Goal: Task Accomplishment & Management: Complete application form

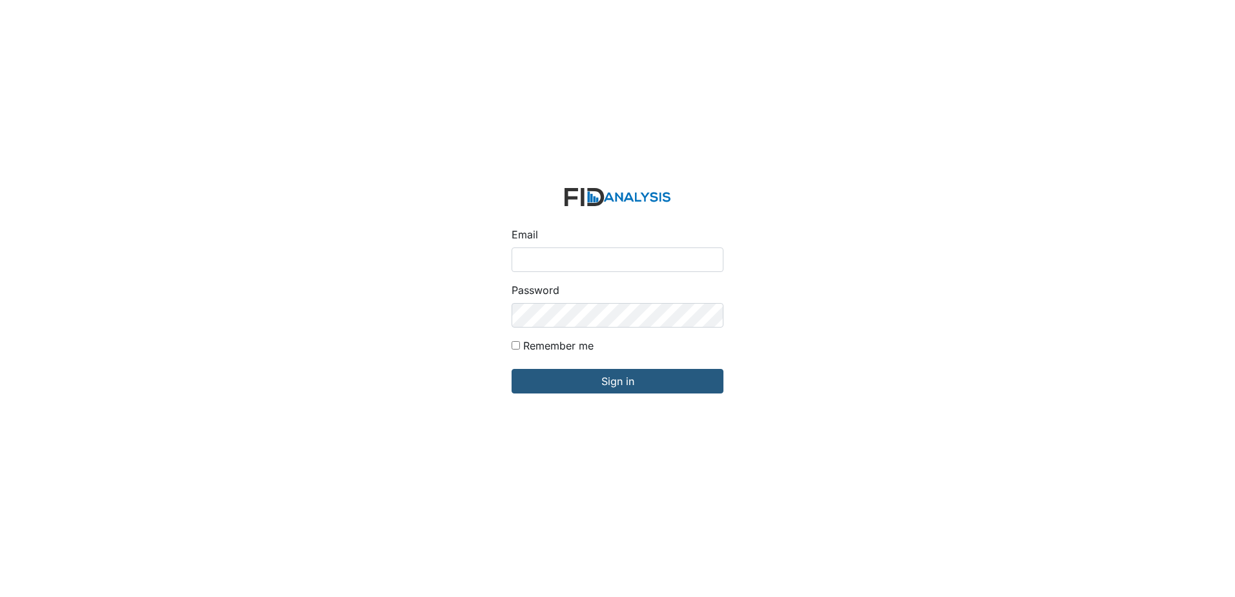
click at [645, 254] on input "Email" at bounding box center [618, 259] width 212 height 25
type input "[EMAIL_ADDRESS][DOMAIN_NAME]"
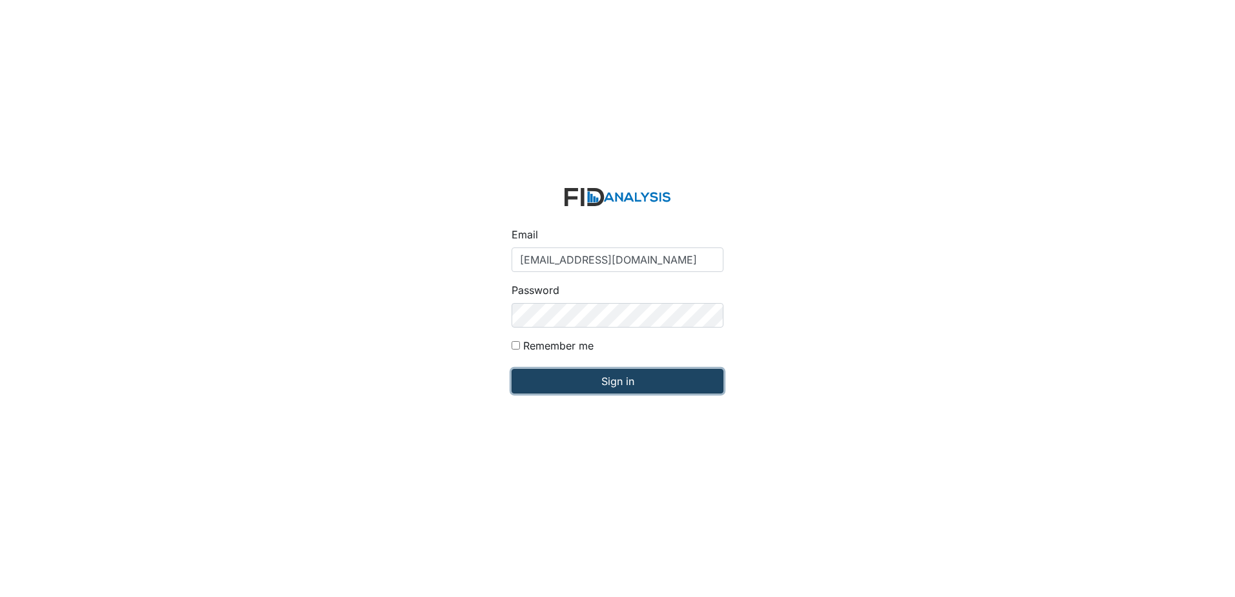
click at [656, 371] on input "Sign in" at bounding box center [618, 381] width 212 height 25
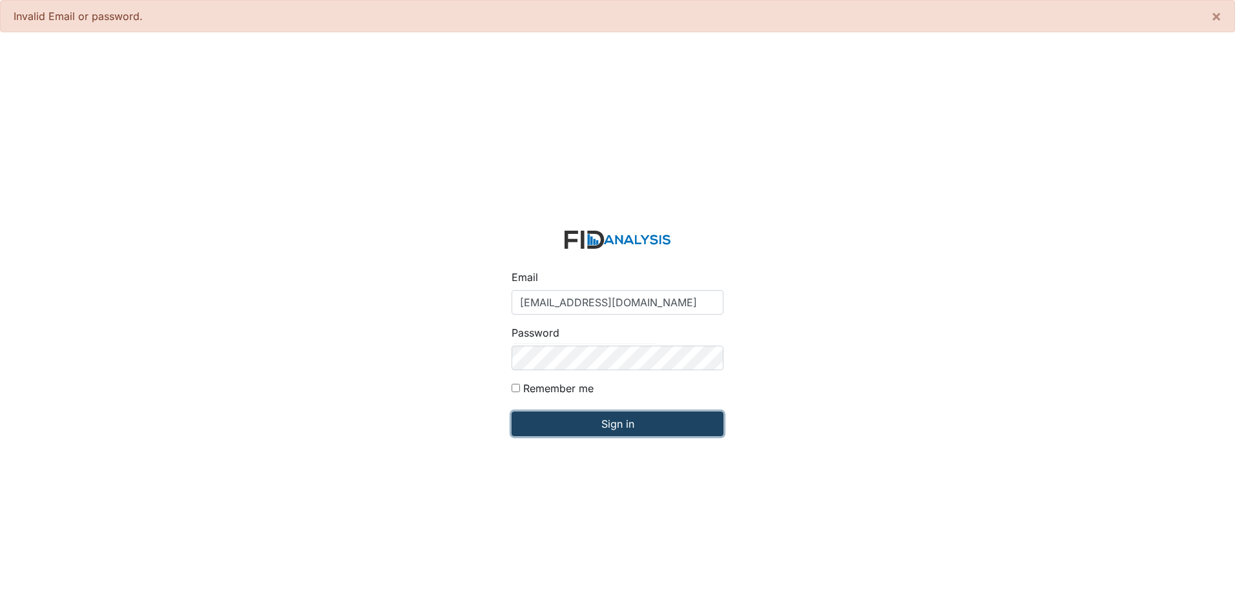
click at [687, 430] on input "Sign in" at bounding box center [618, 423] width 212 height 25
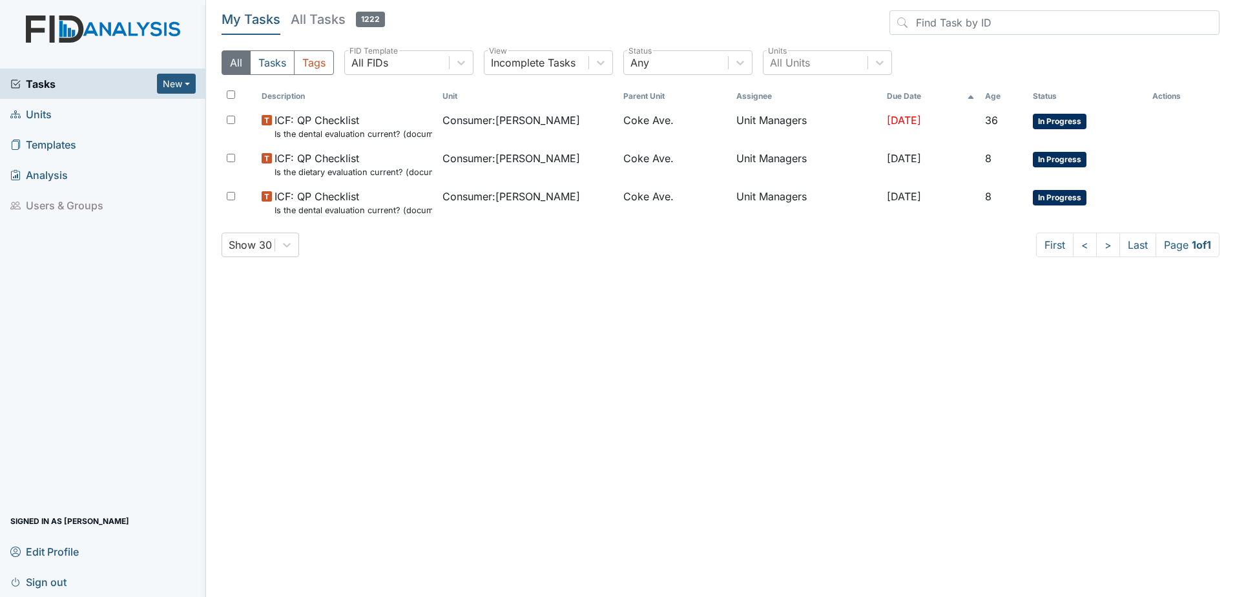
click at [49, 114] on span "Units" at bounding box center [30, 114] width 41 height 20
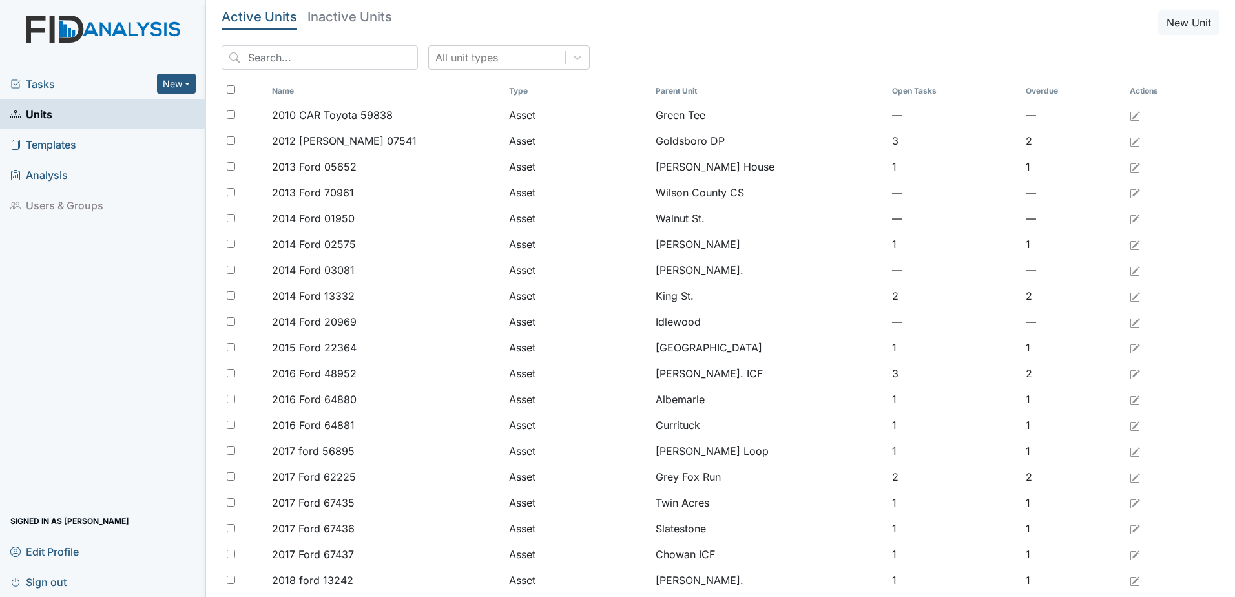
click at [79, 85] on span "Tasks" at bounding box center [83, 84] width 147 height 16
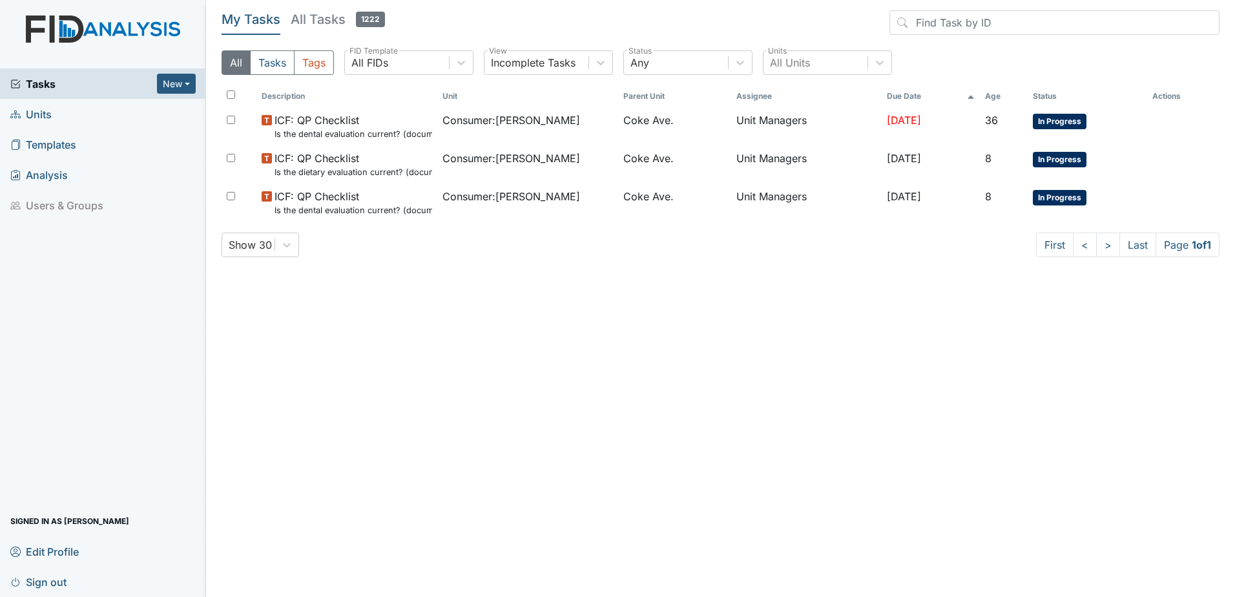
click at [34, 112] on span "Units" at bounding box center [30, 114] width 41 height 20
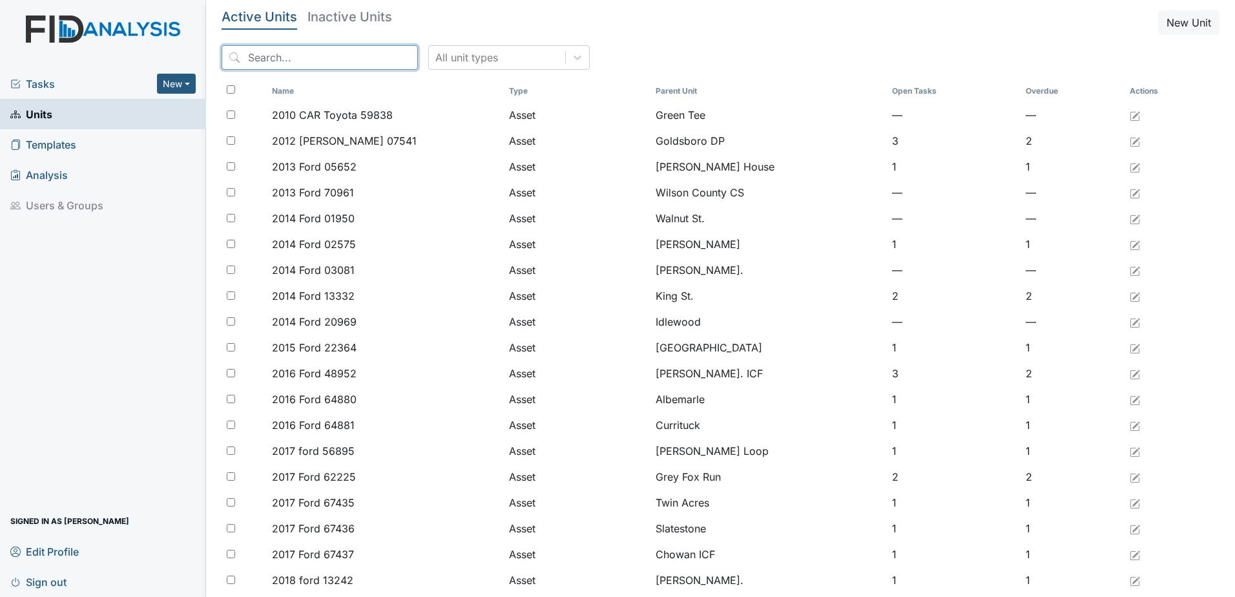
click at [315, 59] on input "search" at bounding box center [320, 57] width 196 height 25
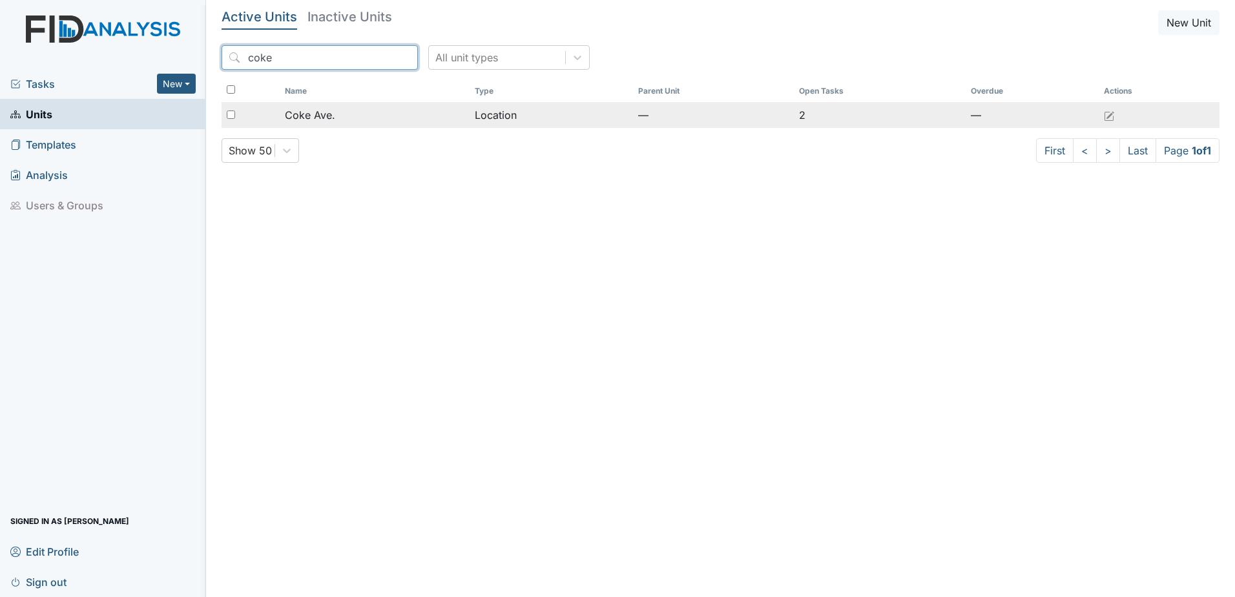
type input "coke"
click at [344, 121] on div "Coke Ave." at bounding box center [374, 115] width 179 height 16
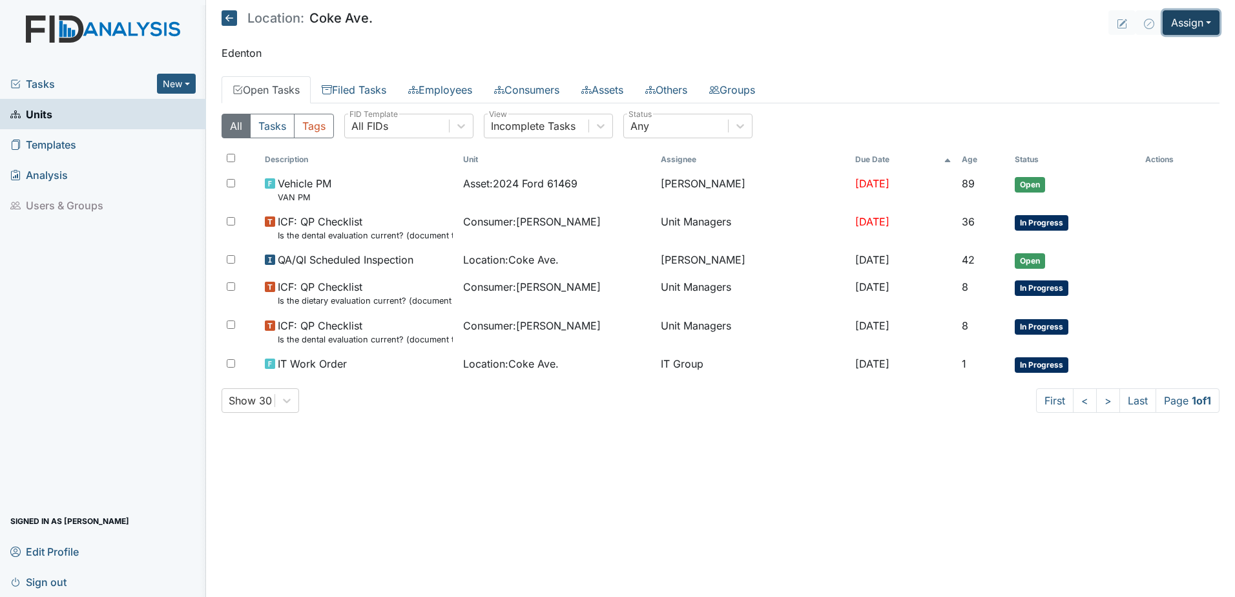
click at [1202, 22] on button "Assign" at bounding box center [1191, 22] width 57 height 25
click at [1150, 48] on link "Assign Form" at bounding box center [1160, 52] width 116 height 21
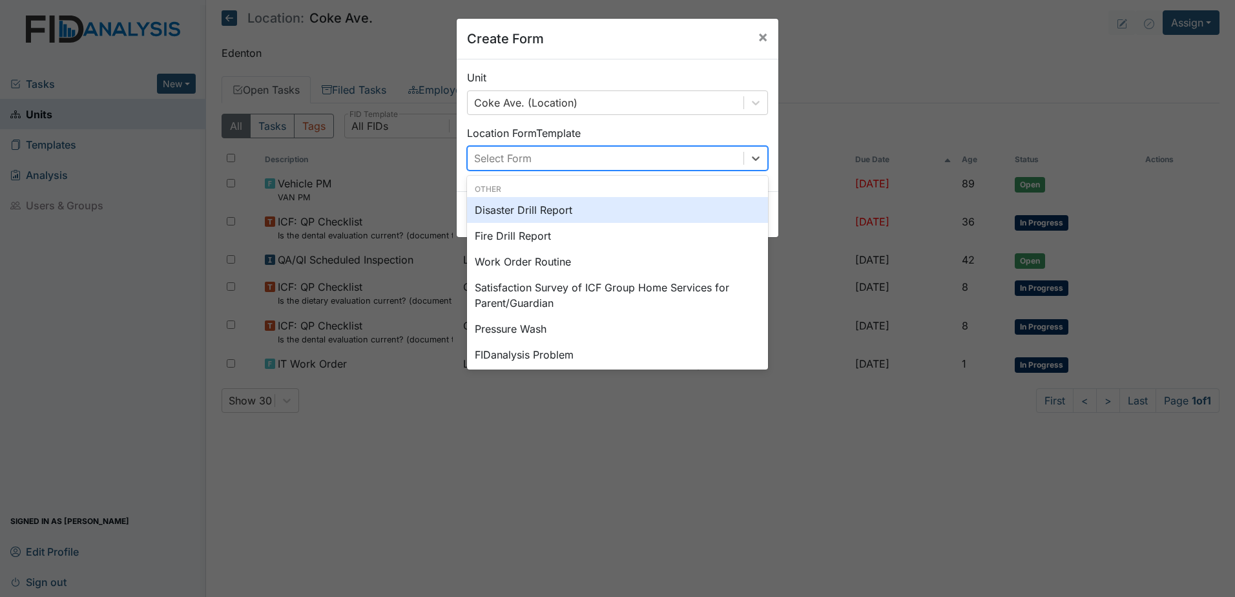
click at [508, 156] on div "Select Form" at bounding box center [502, 158] width 57 height 16
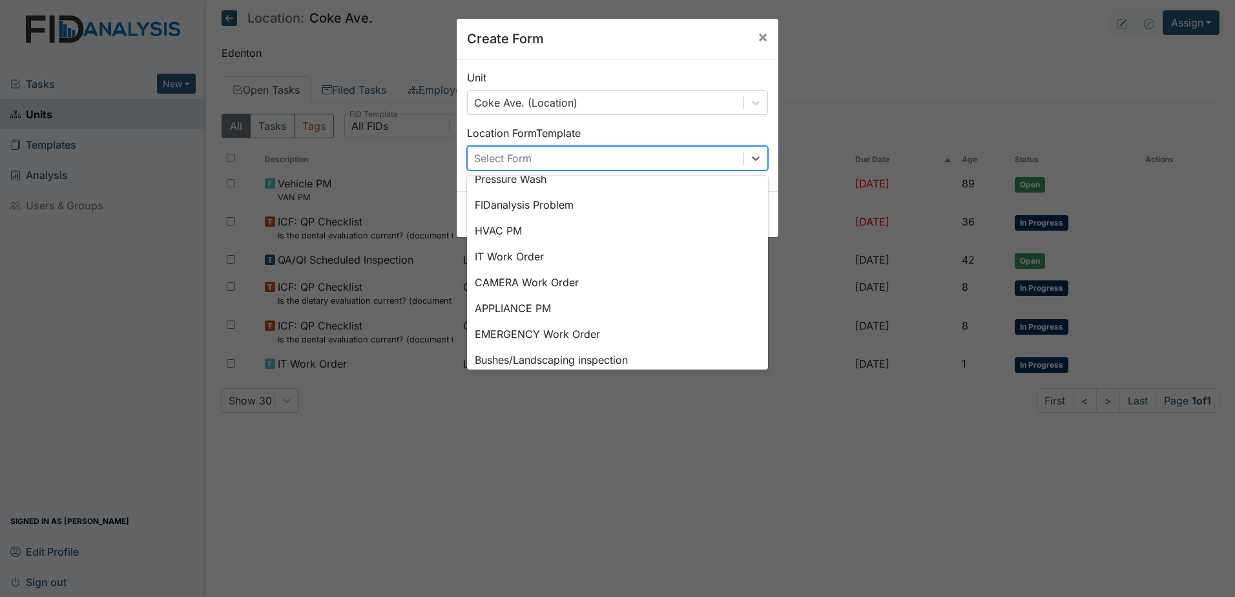
scroll to position [161, 0]
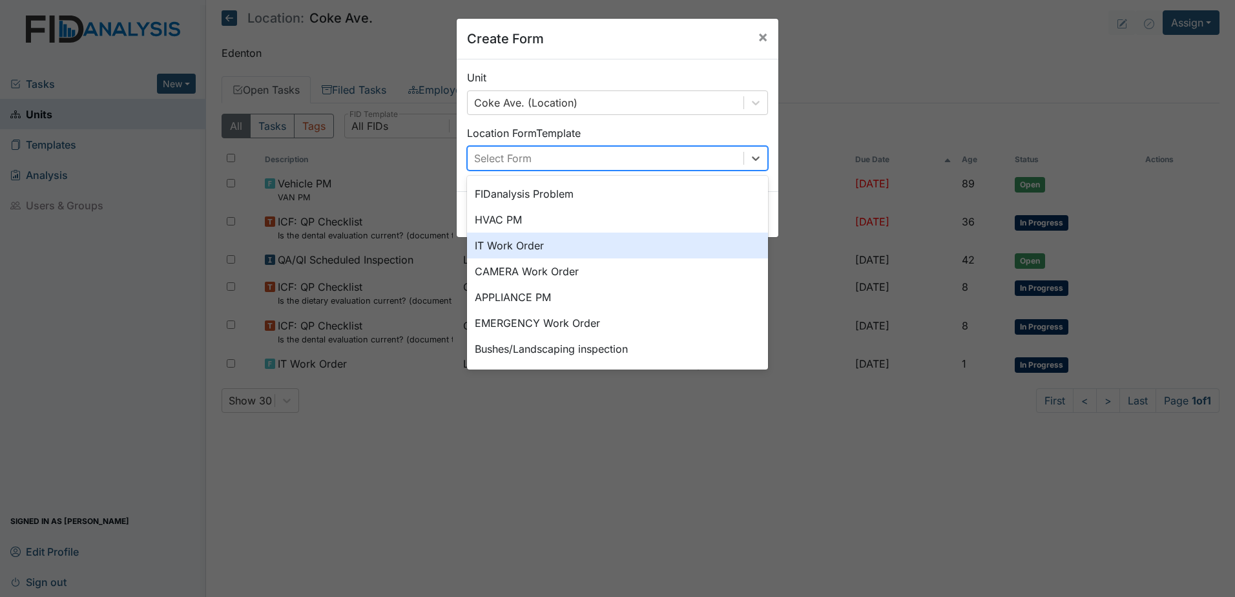
click at [562, 250] on div "IT Work Order" at bounding box center [617, 246] width 301 height 26
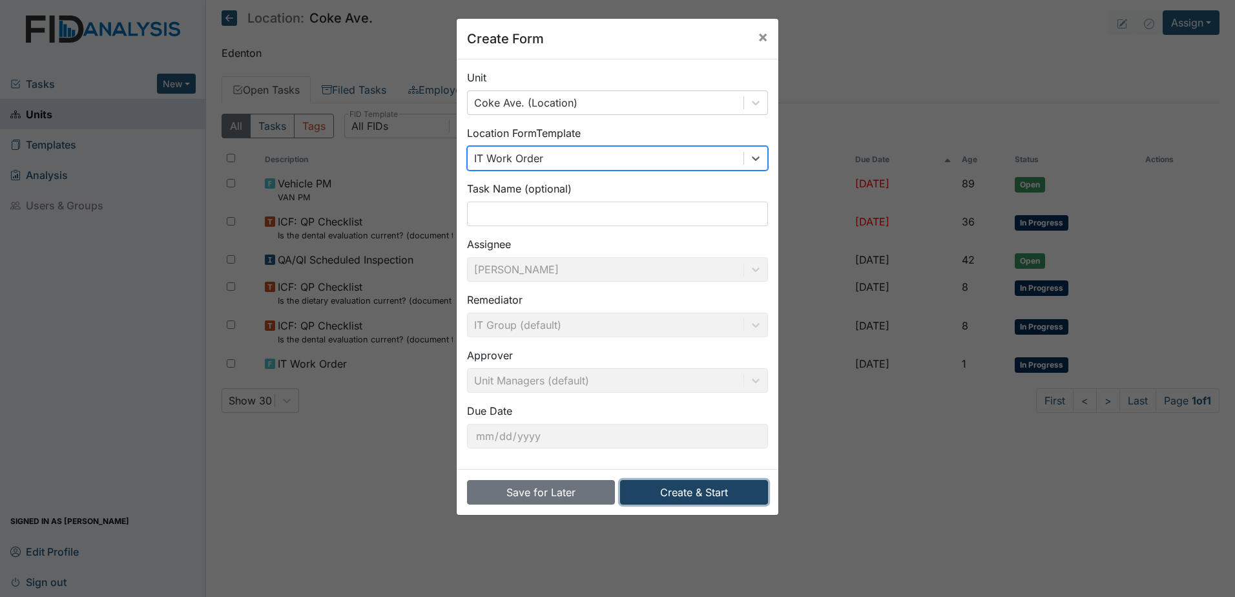
click at [674, 492] on button "Create & Start" at bounding box center [694, 492] width 148 height 25
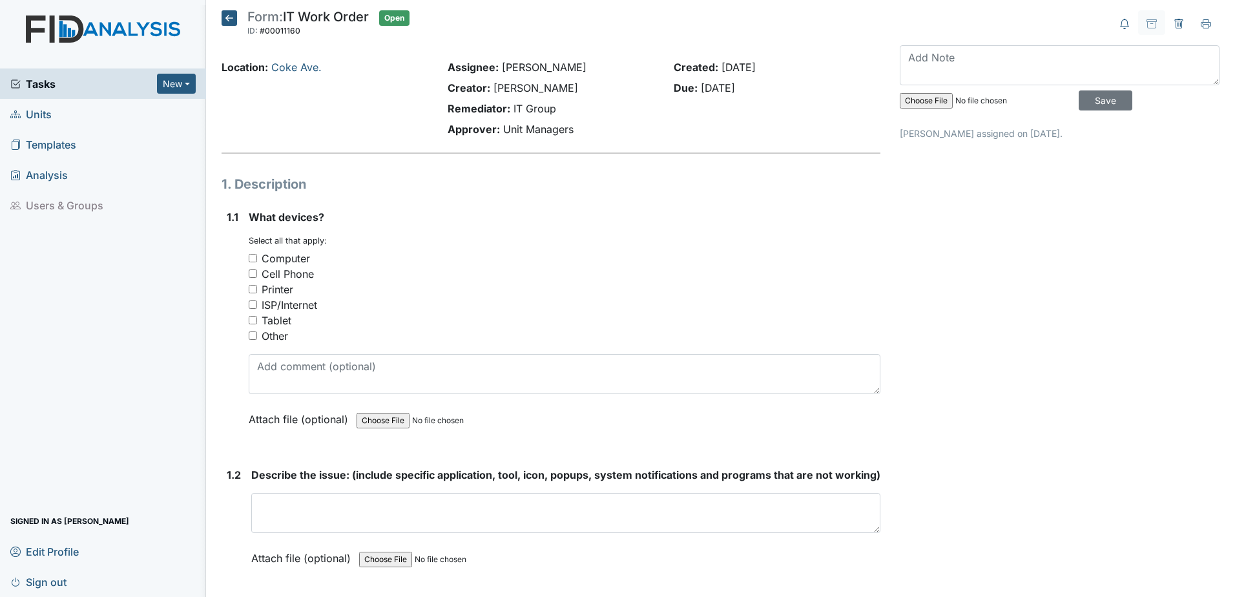
click at [255, 335] on input "Other" at bounding box center [253, 335] width 8 height 8
checkbox input "true"
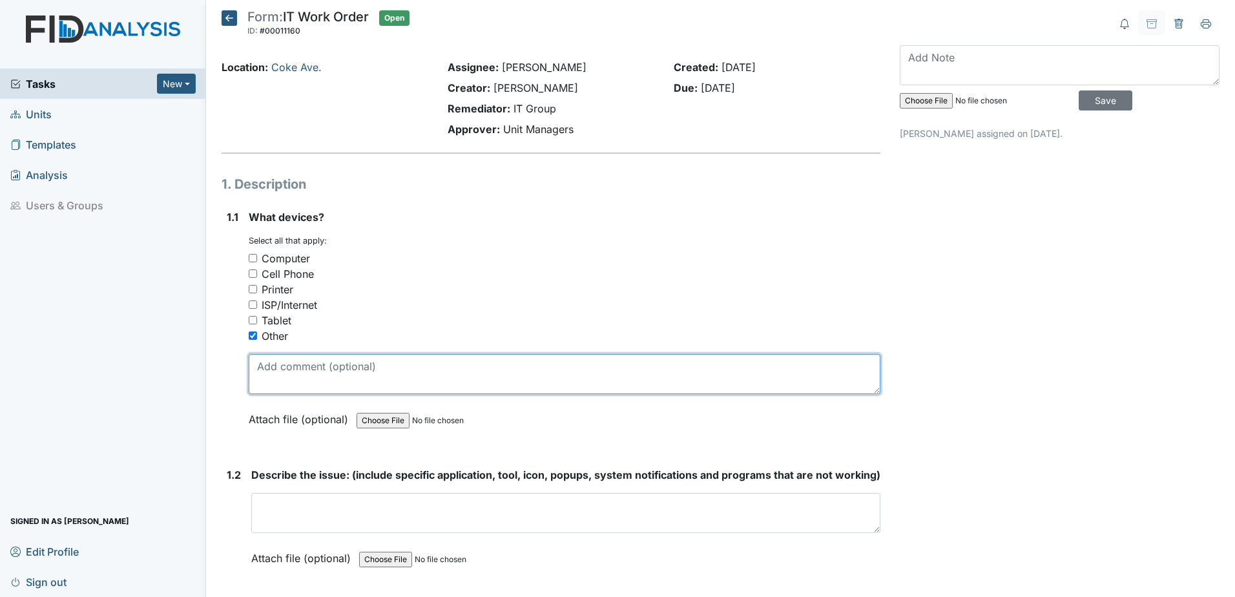
click at [289, 375] on textarea at bounding box center [565, 374] width 632 height 40
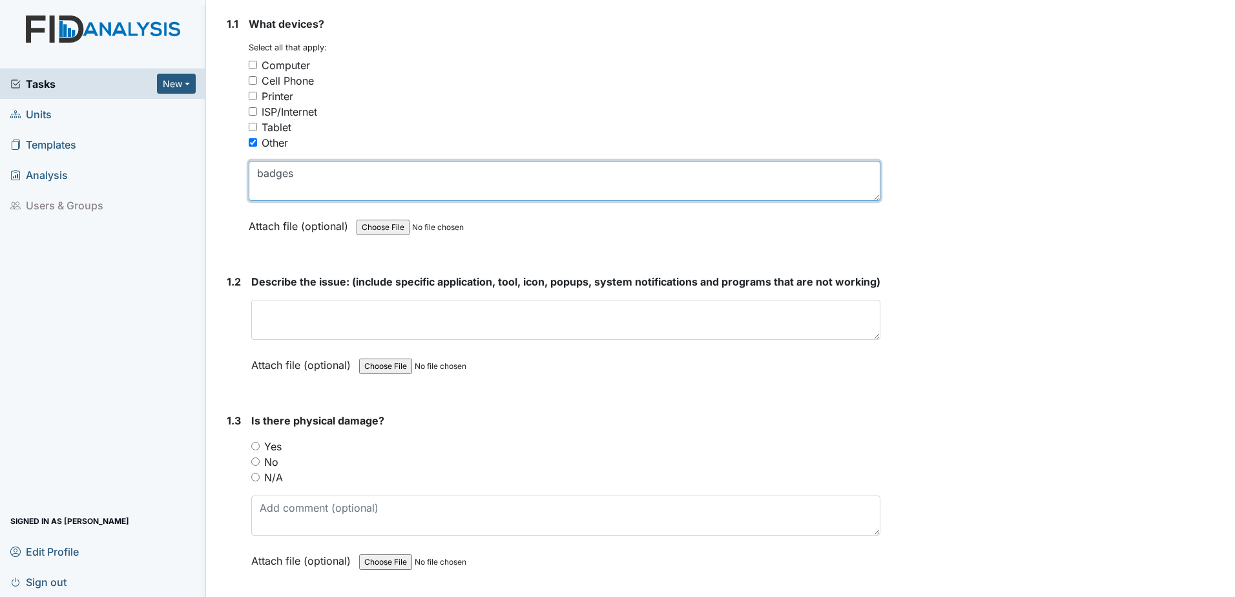
scroll to position [194, 0]
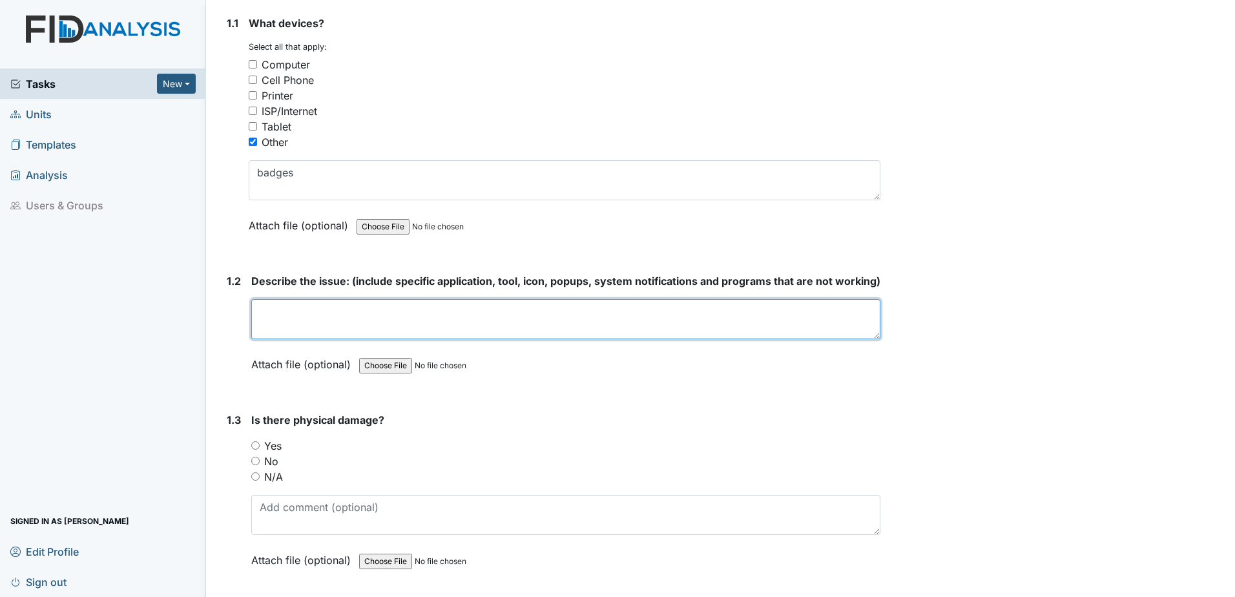
click at [364, 339] on textarea at bounding box center [565, 319] width 629 height 40
click at [513, 332] on textarea "I have badges here at work they are not working." at bounding box center [565, 319] width 629 height 40
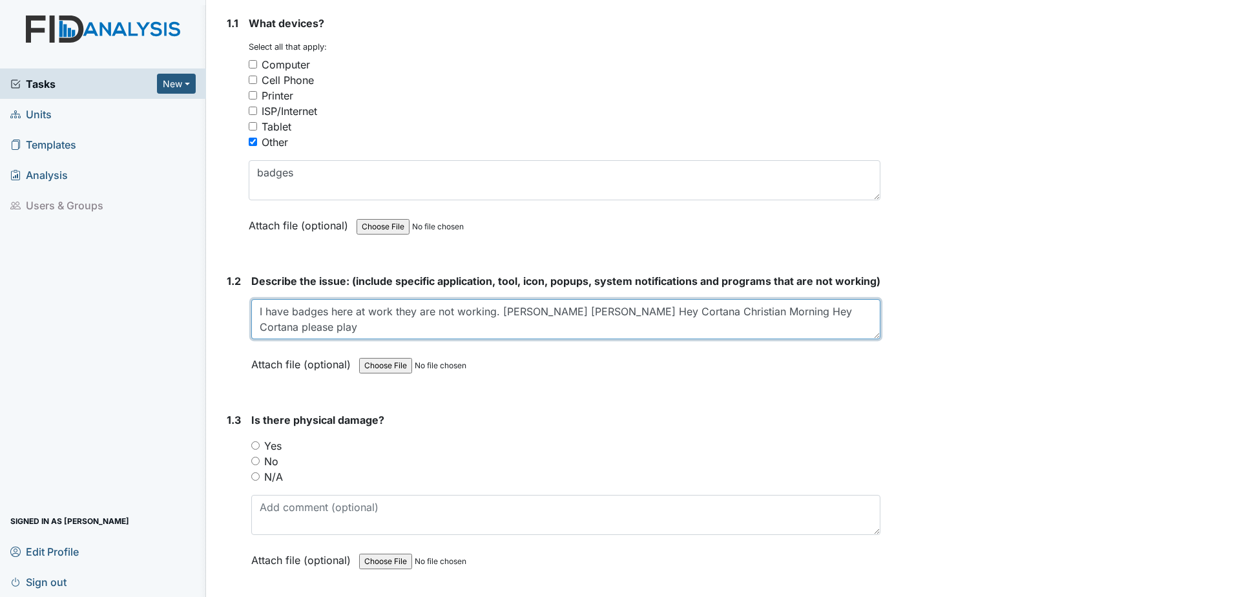
click at [716, 327] on textarea "I have badges here at work they are not working. Laverne Mclean Tammy Burnet He…" at bounding box center [565, 319] width 629 height 40
click at [850, 327] on textarea "I have badges here at work they are not working. Laverne Mclean Tammy Burnet, C…" at bounding box center [565, 319] width 629 height 40
click at [776, 330] on textarea "I have badges here at work they are not working. Laverne Mclean Tammy Burnet, C…" at bounding box center [565, 319] width 629 height 40
click at [581, 329] on textarea "I have badges here at work they are not working. Laverne Mclean Tammy Burnet, C…" at bounding box center [565, 319] width 629 height 40
click at [791, 325] on textarea "I have badges here at work they are not working. Laverne Mclean, Tammie Burnet,…" at bounding box center [565, 319] width 629 height 40
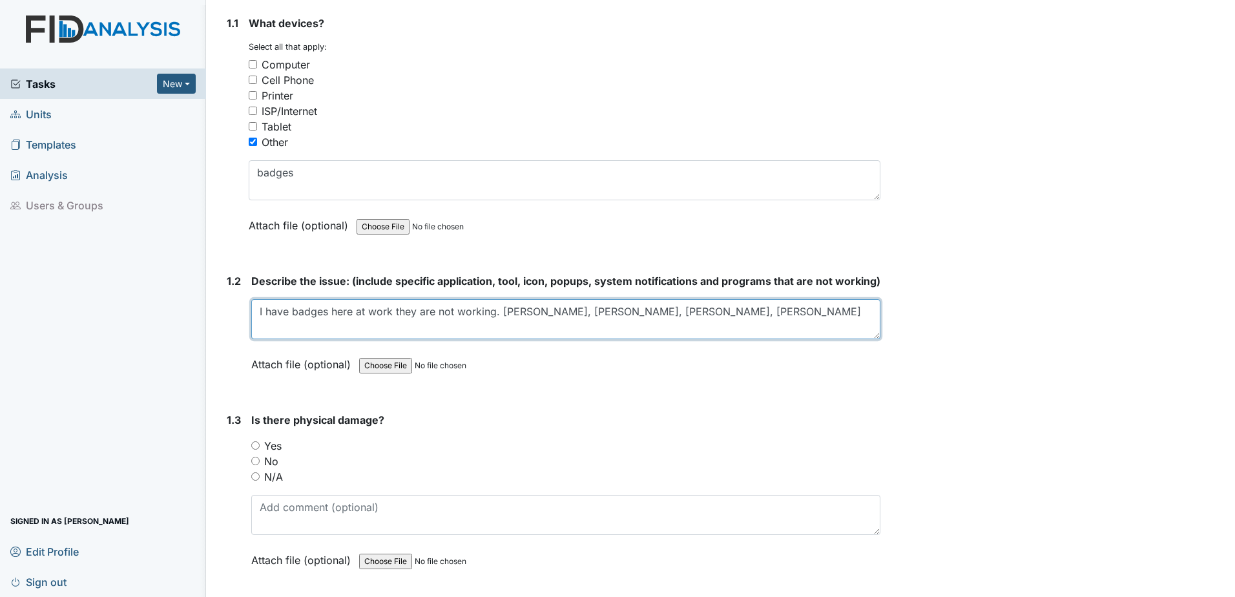
click at [763, 320] on textarea "I have badges here at work they are not working. Laverne Mclean, Tammie Burnet,…" at bounding box center [565, 319] width 629 height 40
click at [849, 330] on textarea "I have badges here at work they are not working. Laverne Mclean, Tammie Burnet,…" at bounding box center [565, 319] width 629 height 40
click at [641, 326] on textarea "I have badges here at work they are not working. Laverne Mclean, Tammie Burnet,…" at bounding box center [565, 319] width 629 height 40
drag, startPoint x: 662, startPoint y: 331, endPoint x: 671, endPoint y: 330, distance: 9.1
click at [671, 330] on textarea "I have badges here at work they are not working. Laverne Mclean, Tammie Burnett…" at bounding box center [565, 319] width 629 height 40
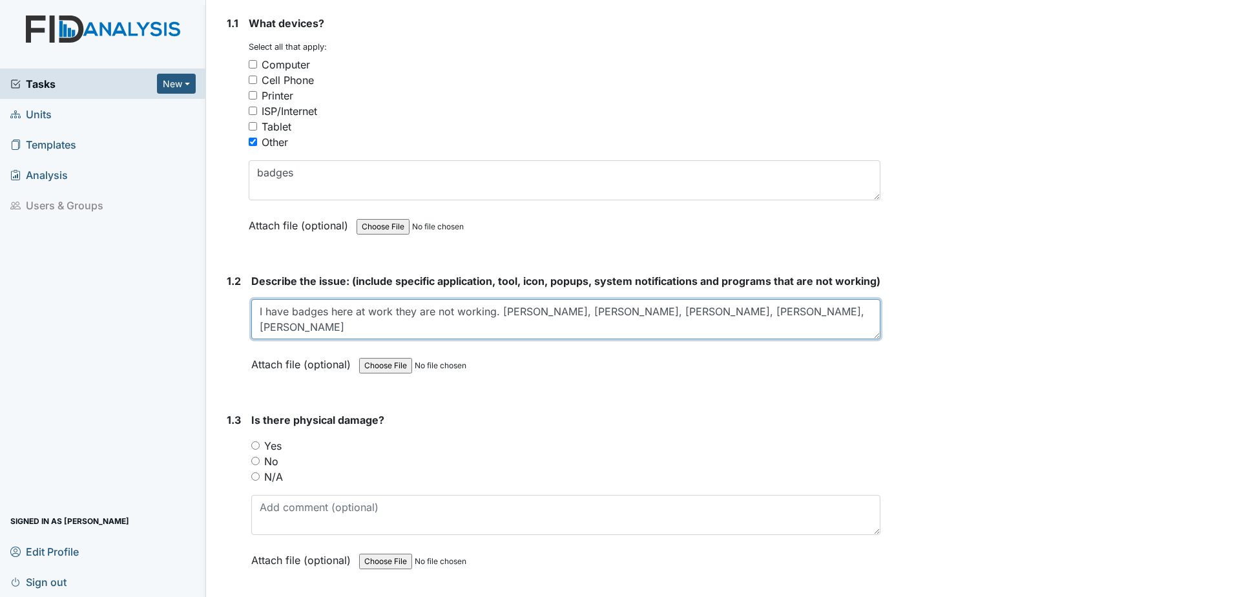
click at [338, 339] on textarea "I have badges here at work they are not working. Laverne Mclean, Tammie Burnete…" at bounding box center [565, 319] width 629 height 40
click at [676, 325] on textarea "I have badges here at work they are not working. Laverne Mcclease, Tammie Burne…" at bounding box center [565, 319] width 629 height 40
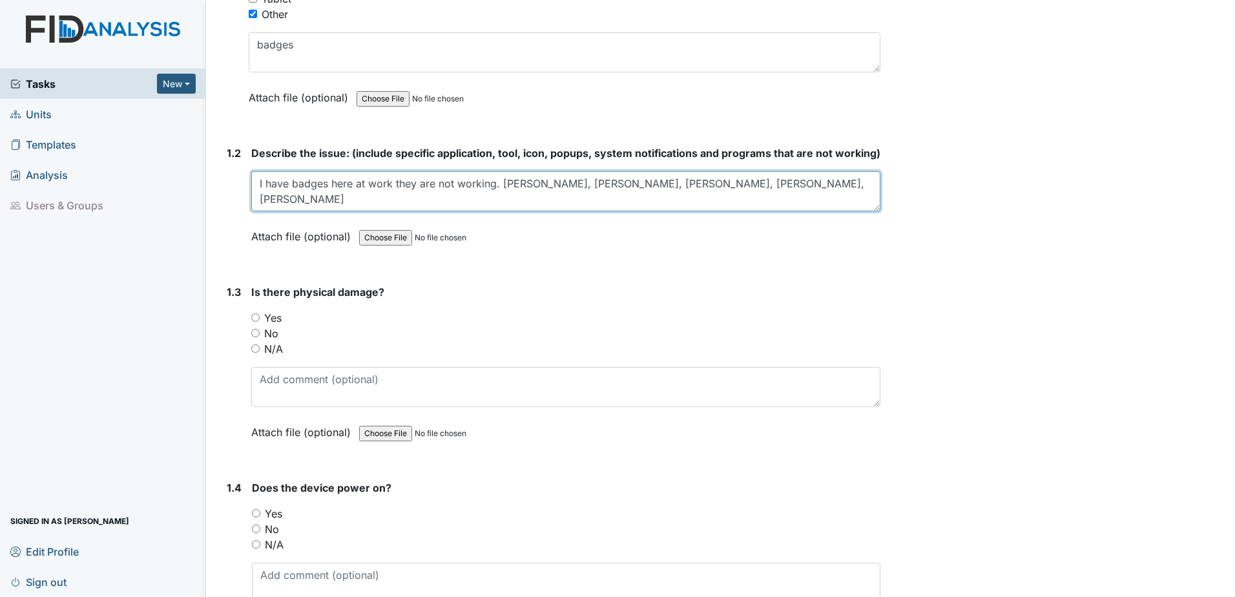
scroll to position [323, 0]
type textarea "I have badges here at work they are not working. Laverne Mcclease, Tammie Burne…"
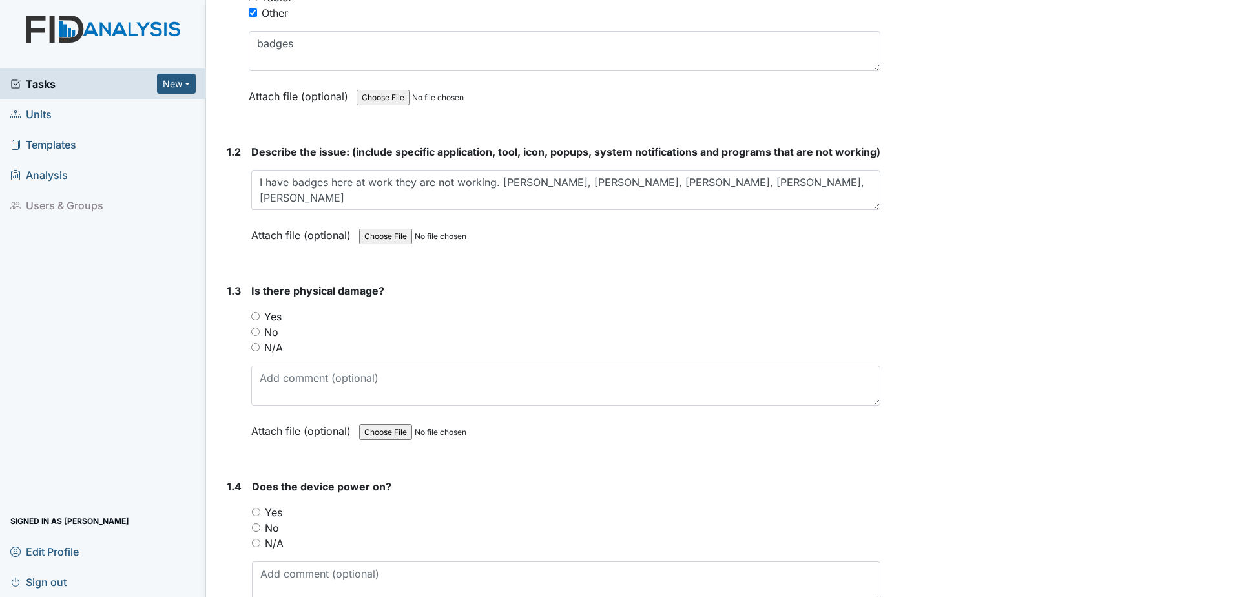
click at [251, 336] on input "No" at bounding box center [255, 331] width 8 height 8
radio input "true"
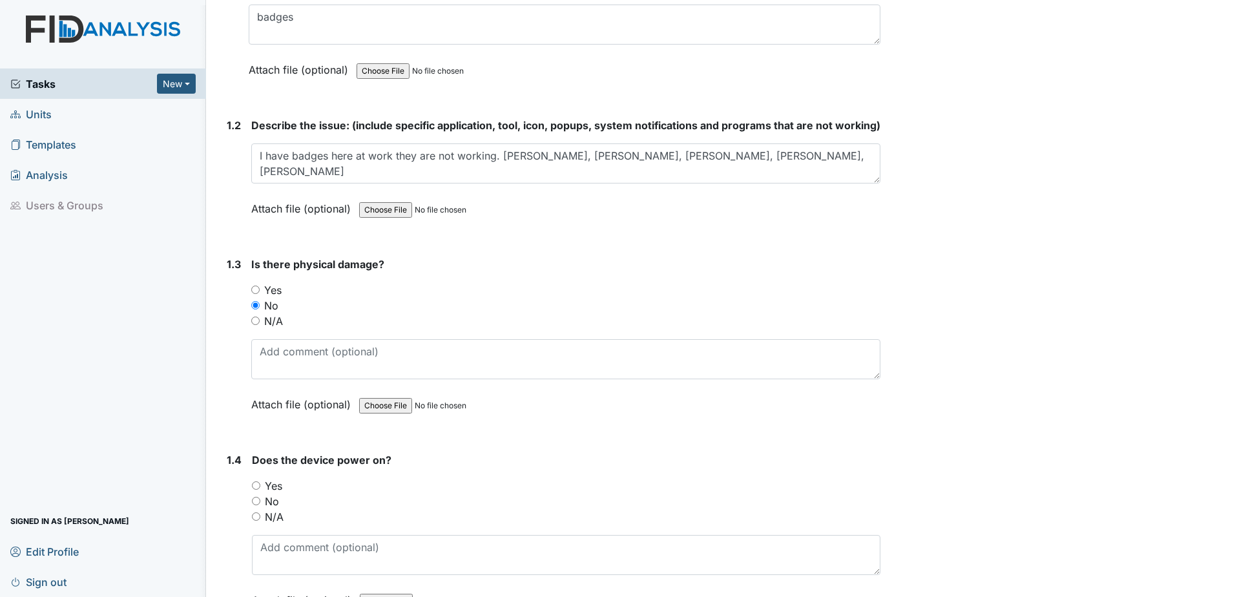
scroll to position [388, 0]
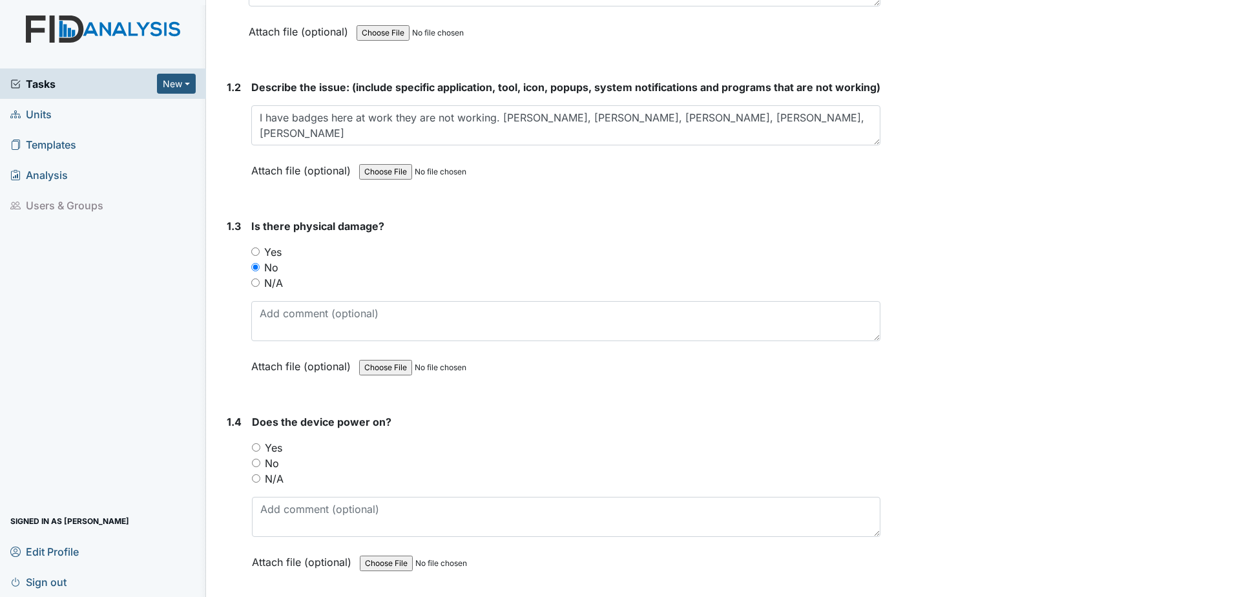
click at [256, 451] on input "Yes" at bounding box center [256, 447] width 8 height 8
radio input "true"
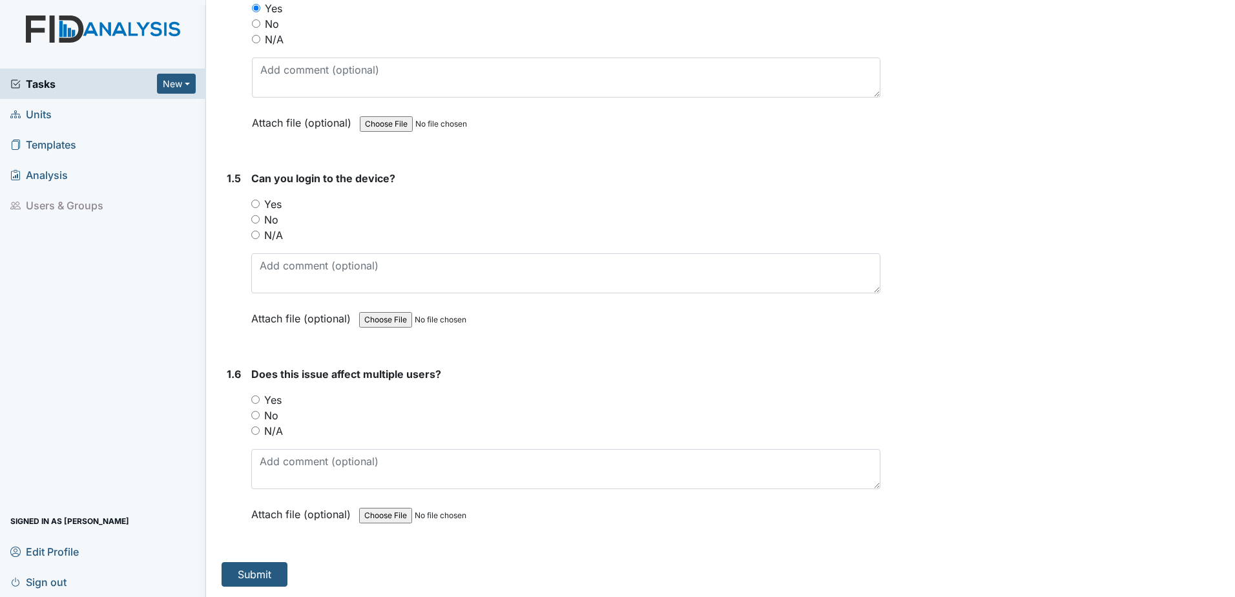
scroll to position [840, 0]
click at [254, 397] on div "Yes" at bounding box center [565, 400] width 629 height 16
click at [253, 399] on input "Yes" at bounding box center [255, 399] width 8 height 8
radio input "true"
click at [258, 218] on input "No" at bounding box center [255, 219] width 8 height 8
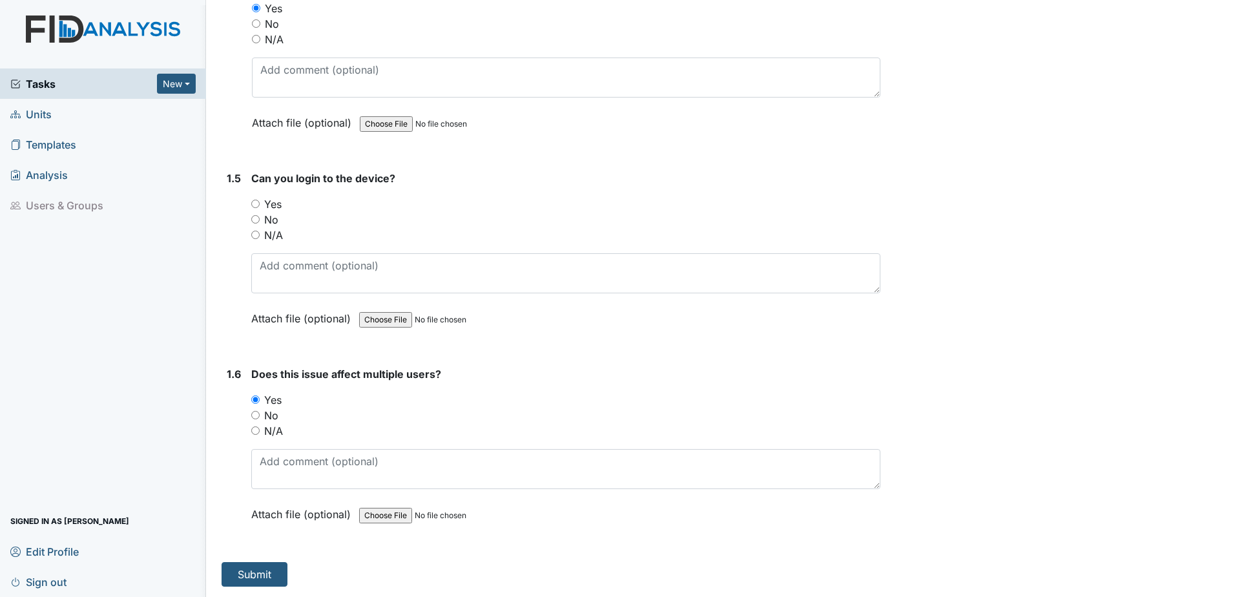
radio input "true"
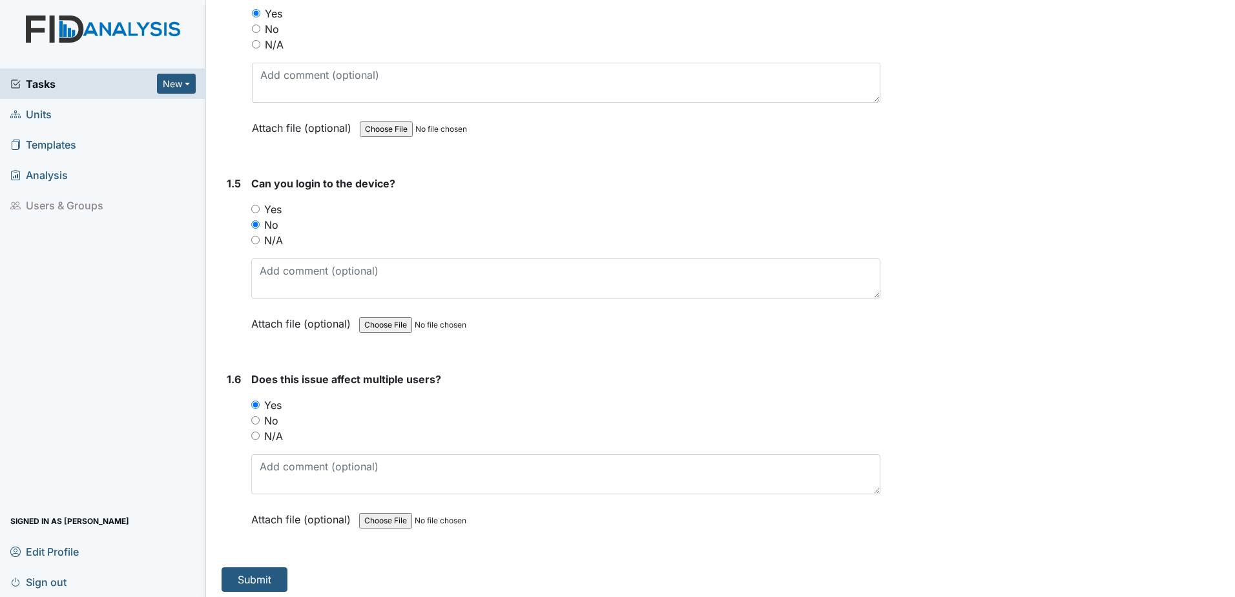
scroll to position [842, 0]
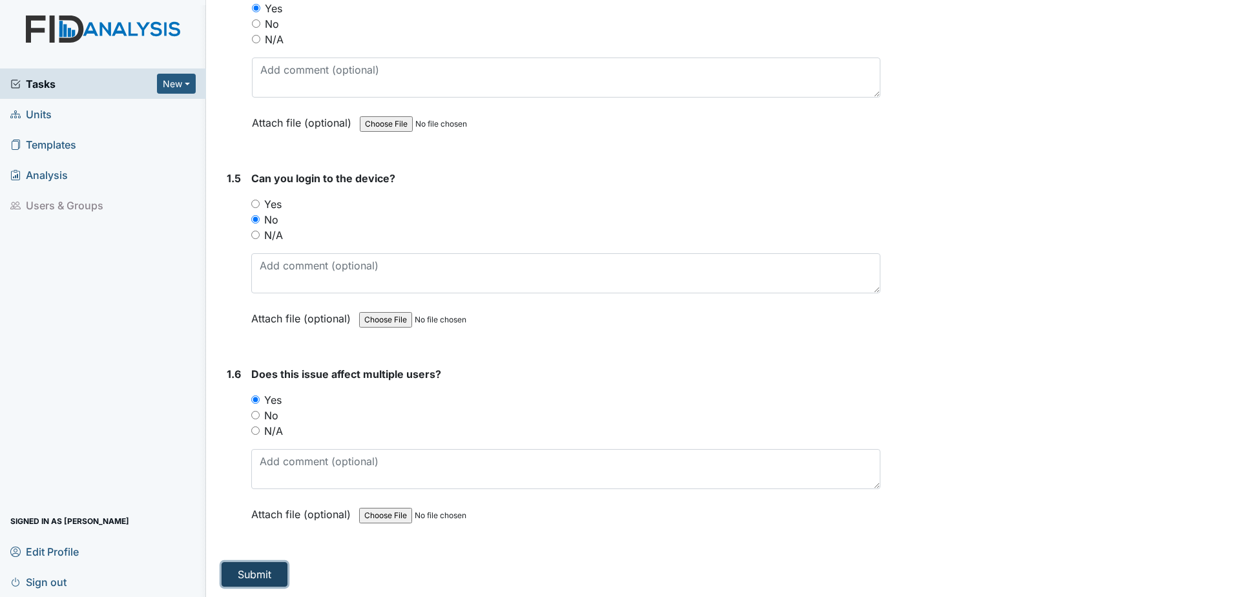
click at [236, 575] on button "Submit" at bounding box center [255, 574] width 66 height 25
